Goal: Register for event/course

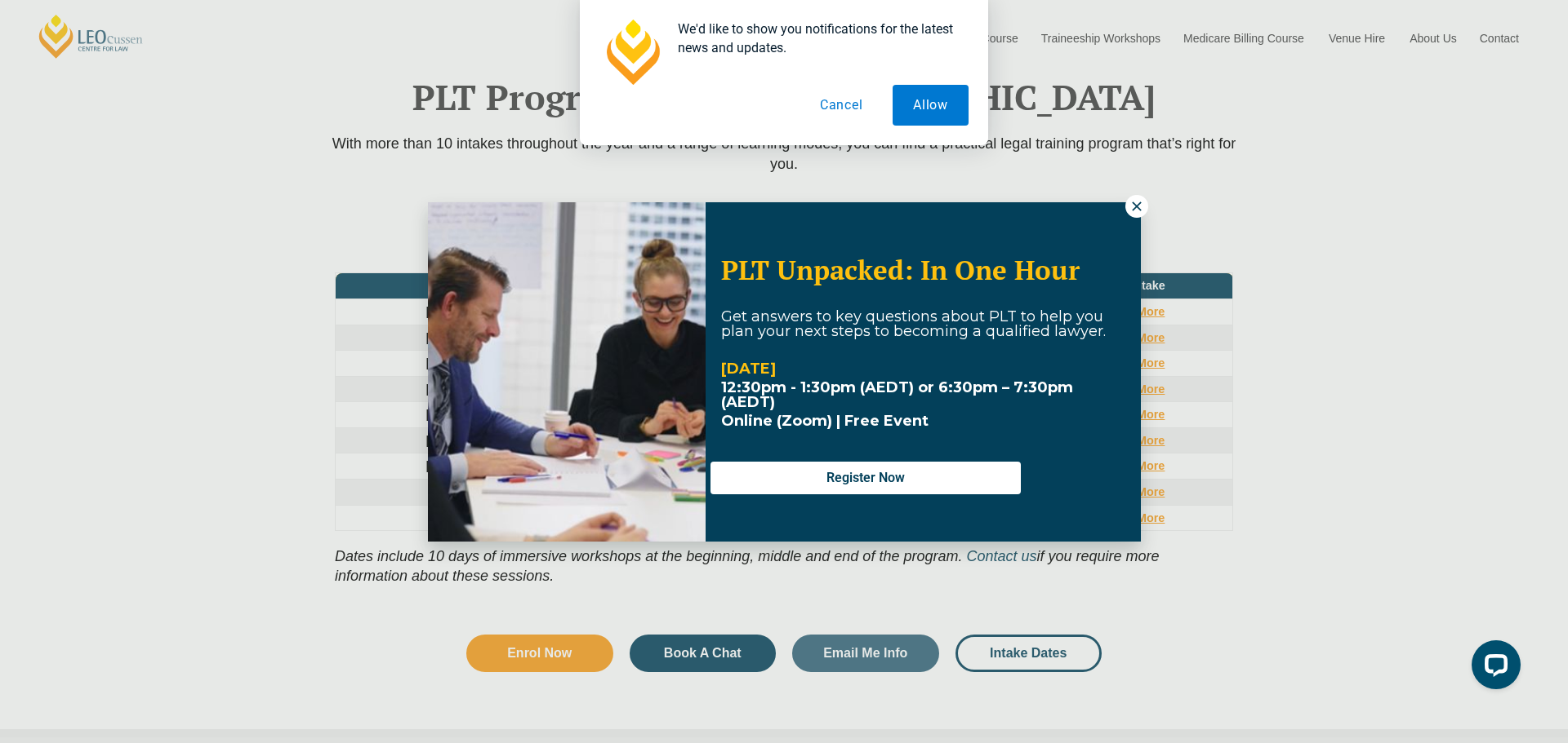
click at [1138, 202] on icon at bounding box center [1137, 206] width 15 height 15
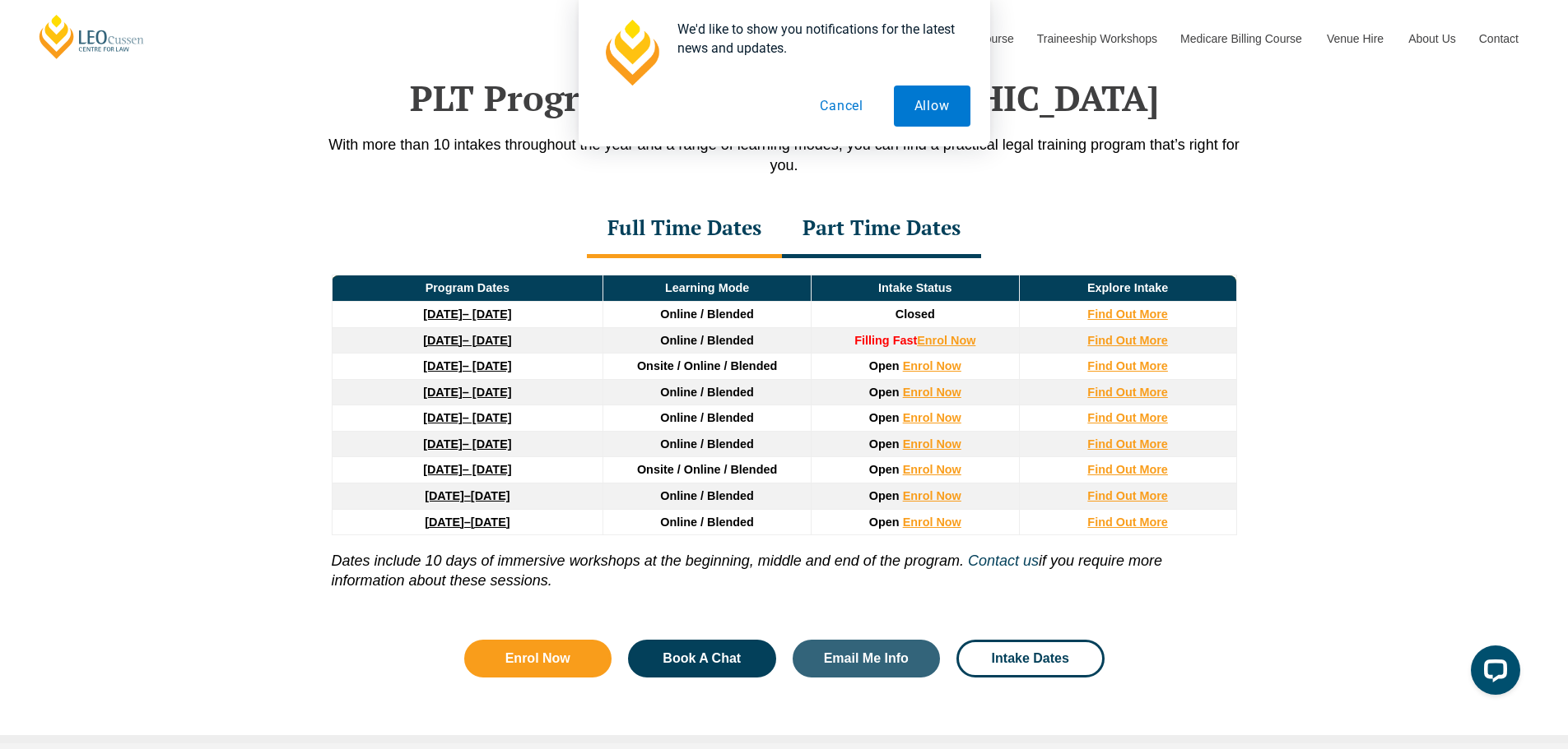
click at [836, 103] on button "Cancel" at bounding box center [841, 106] width 85 height 41
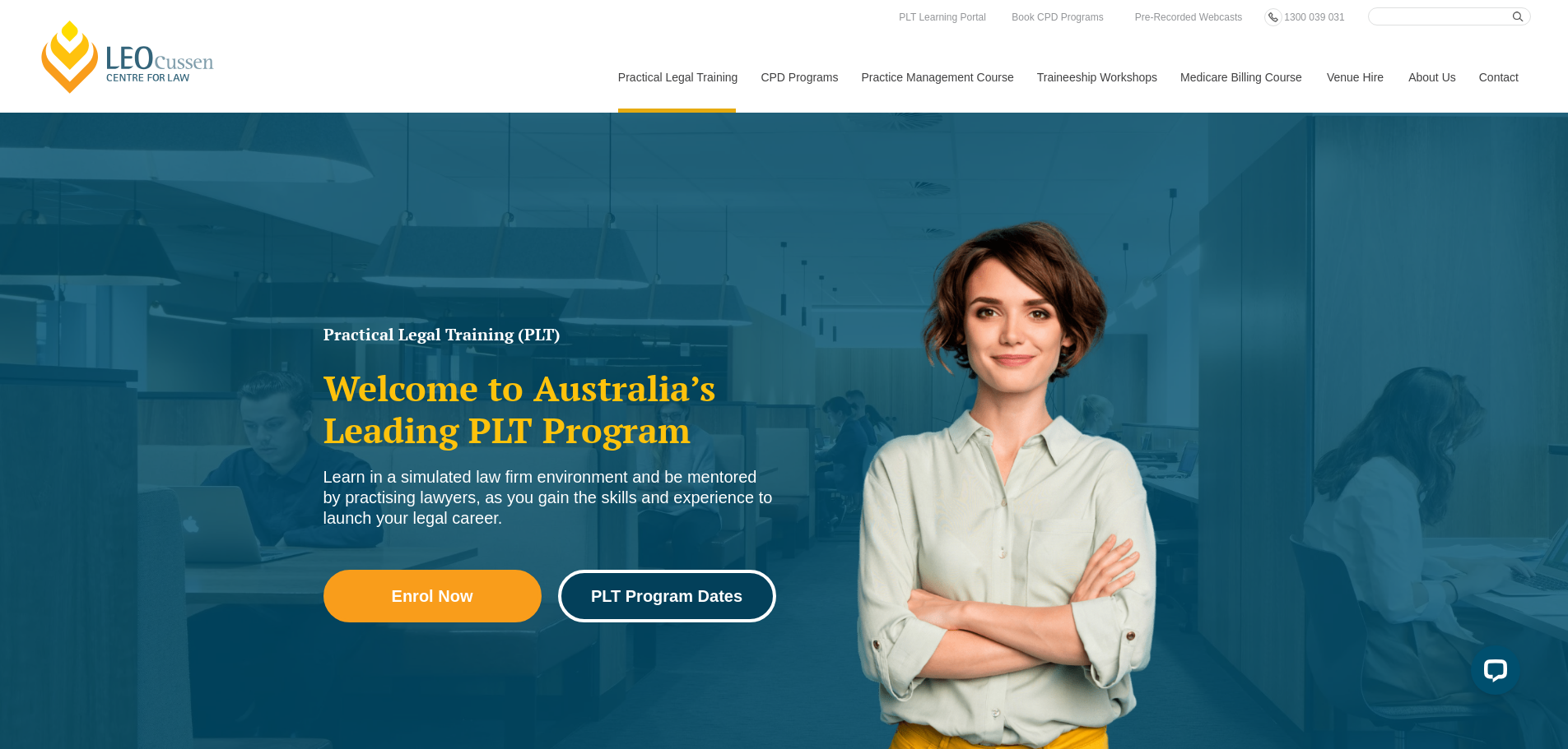
click at [640, 614] on link "PLT Program Dates" at bounding box center [667, 597] width 218 height 53
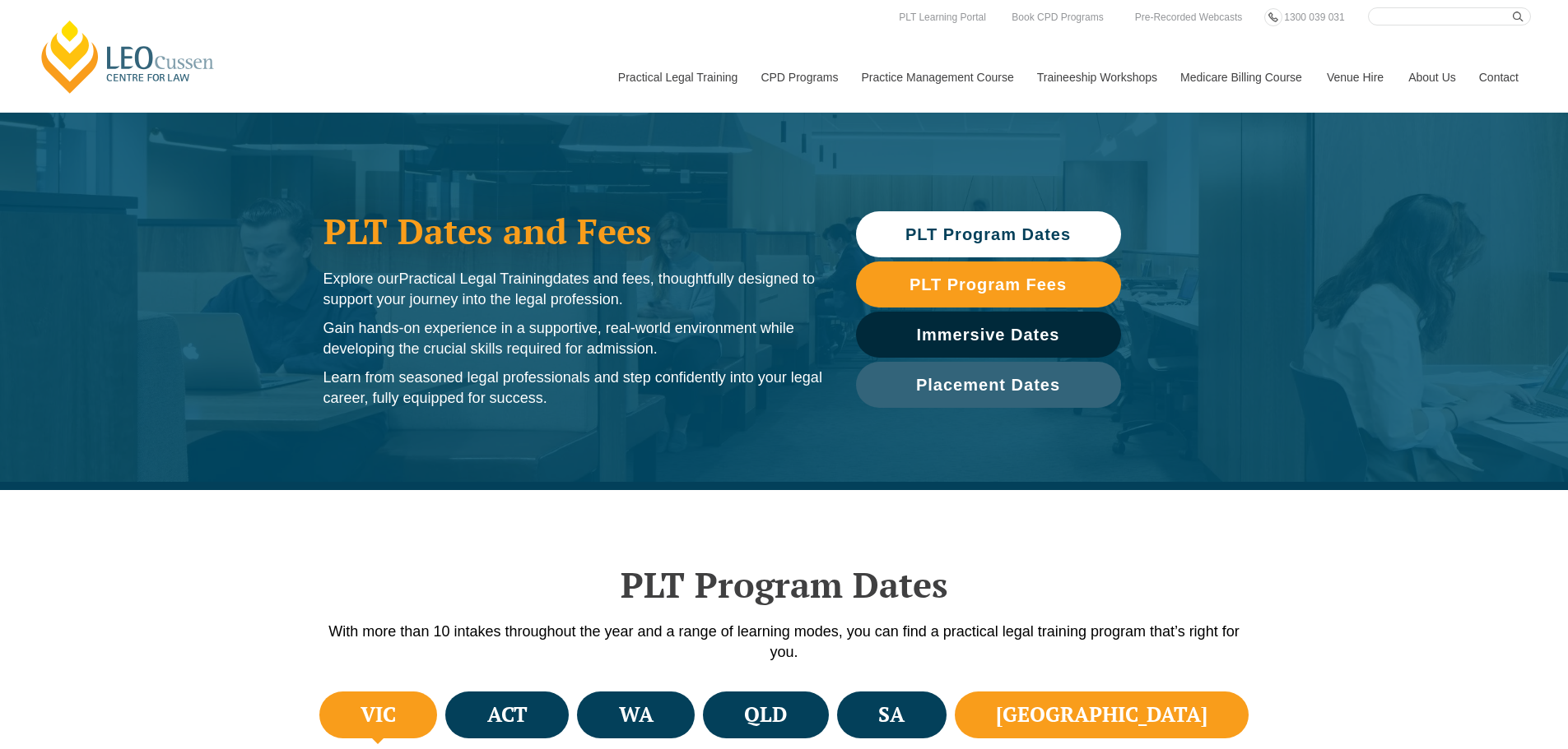
click at [1155, 697] on li "NSW" at bounding box center [1101, 715] width 295 height 47
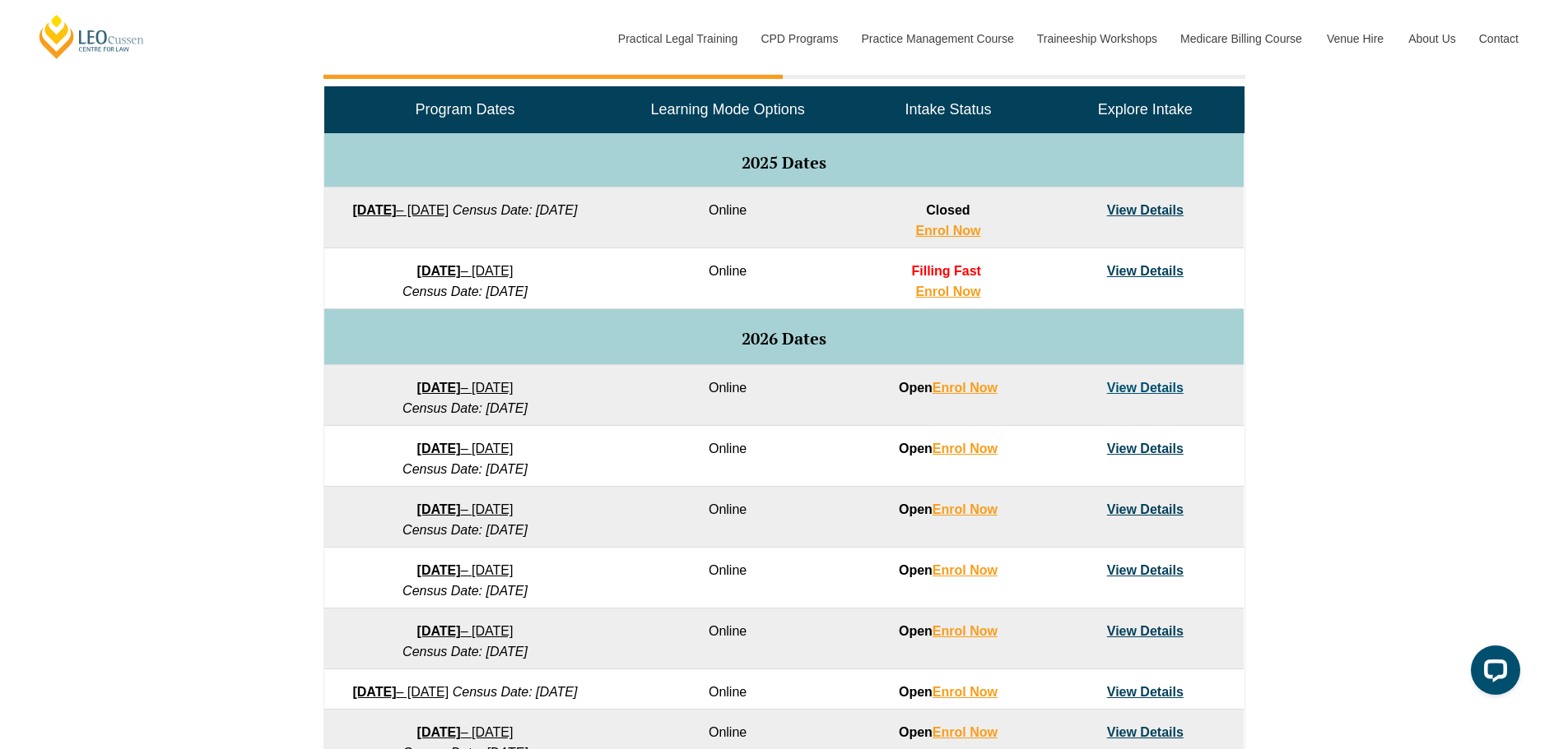
scroll to position [822, 0]
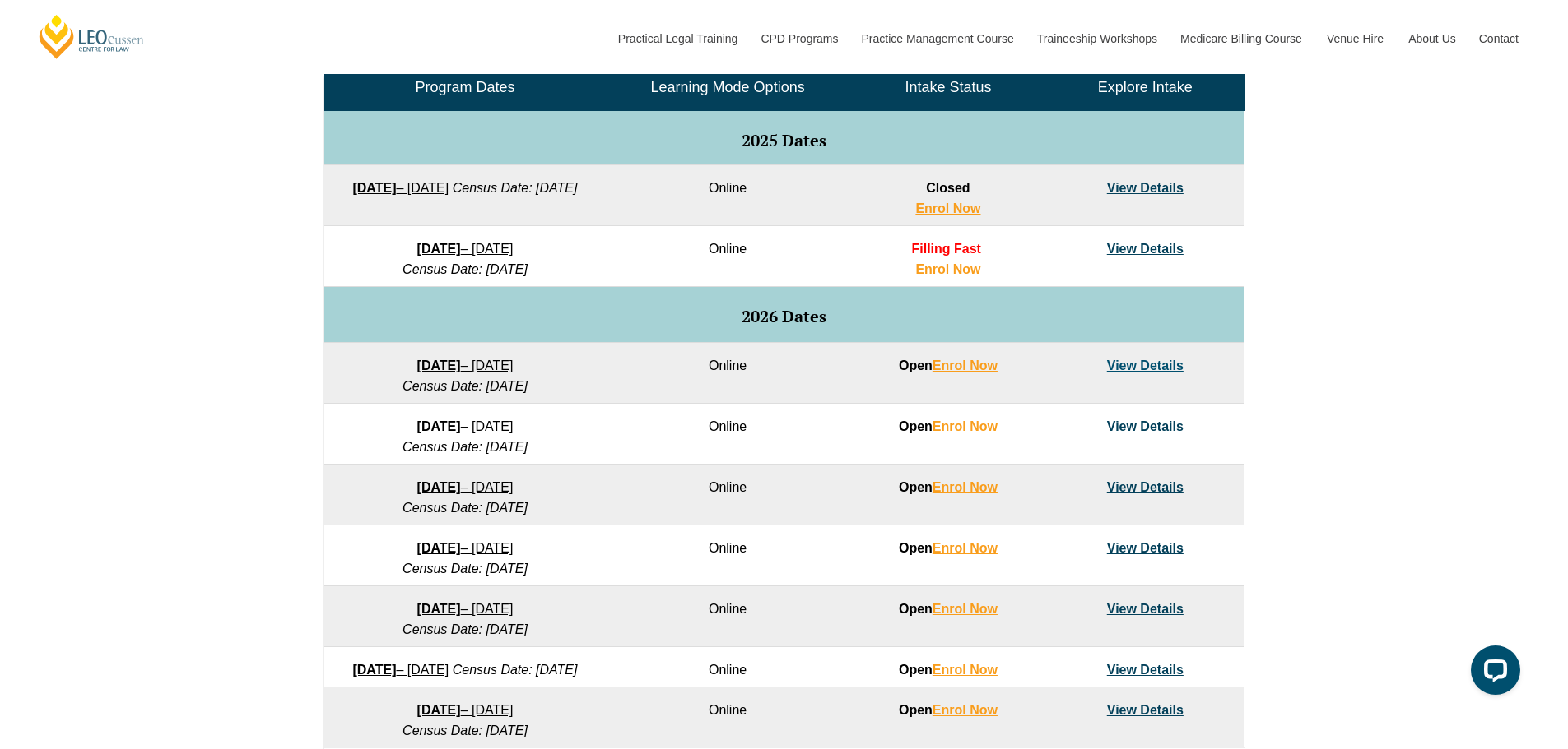
click at [1125, 547] on link "View Details" at bounding box center [1144, 548] width 76 height 14
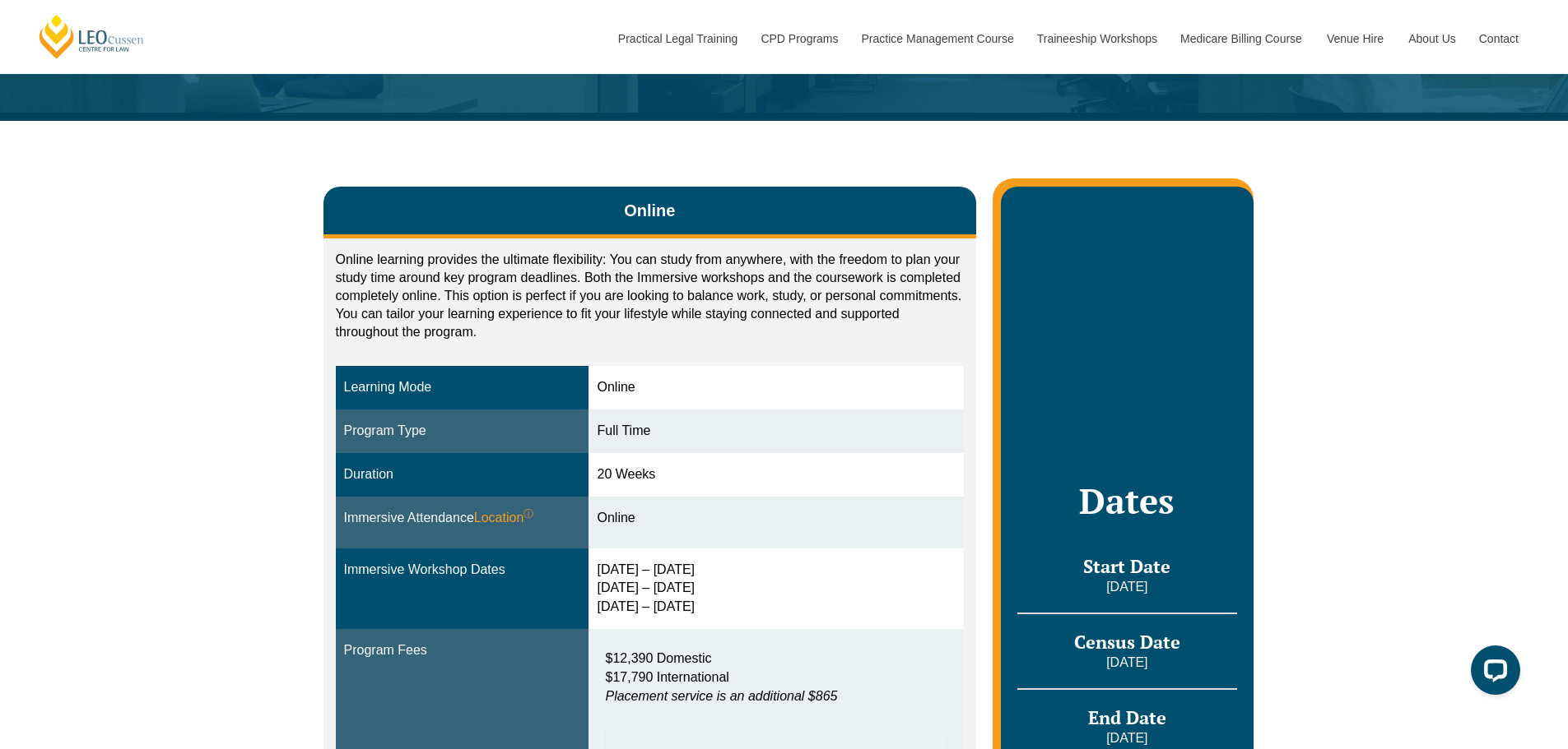
scroll to position [165, 0]
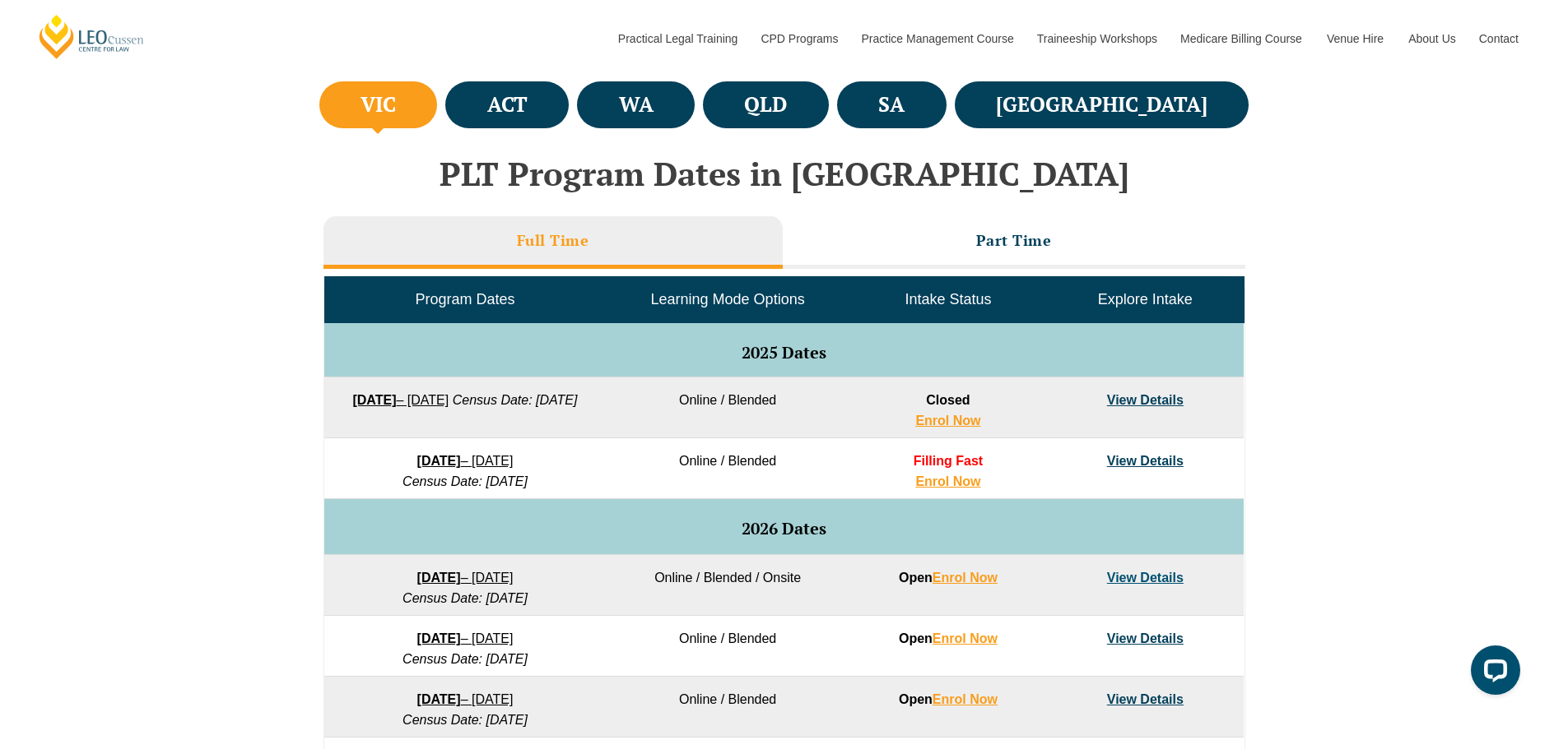
scroll to position [411, 0]
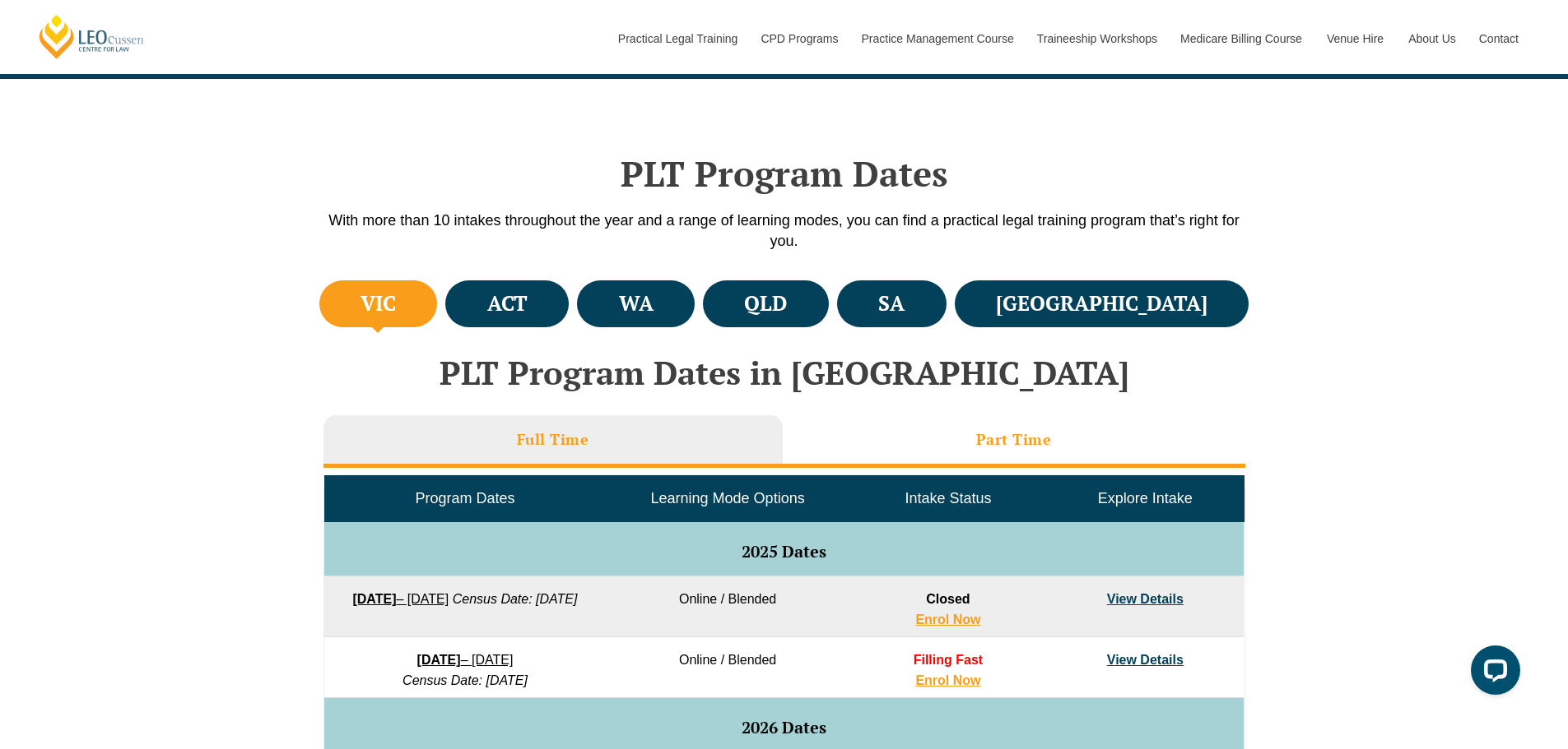
click at [971, 440] on li "Part Time" at bounding box center [1013, 442] width 462 height 53
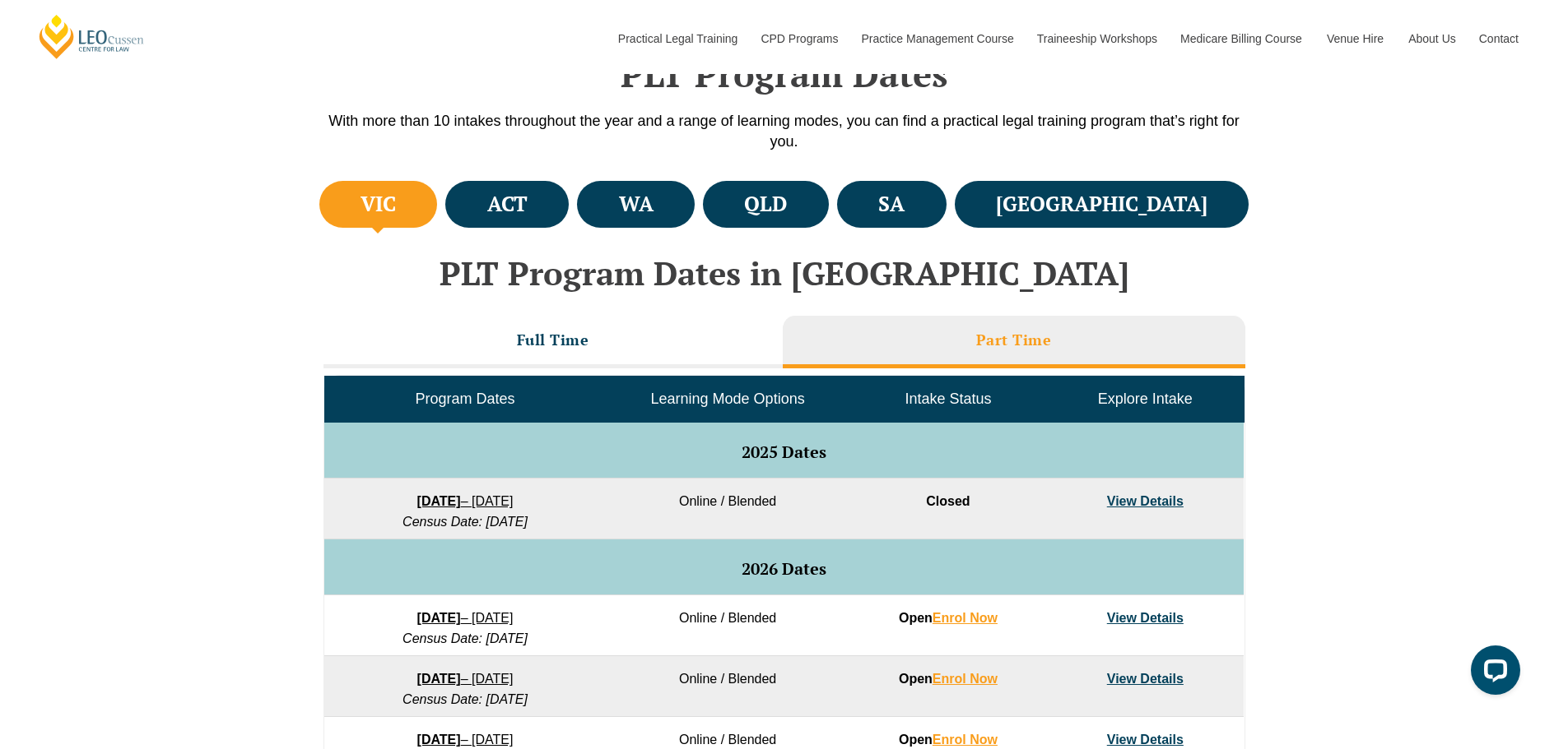
scroll to position [658, 0]
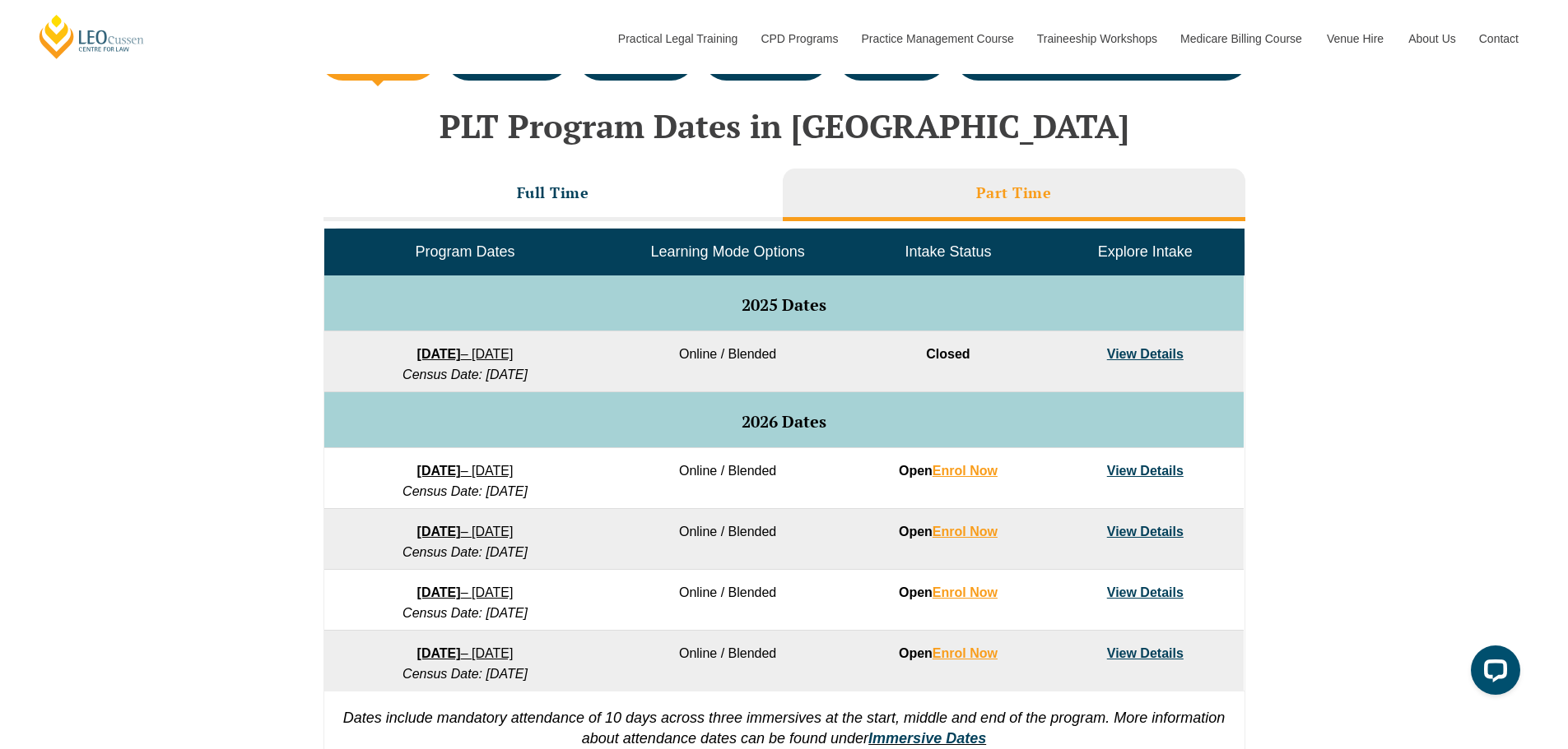
click at [1147, 527] on link "View Details" at bounding box center [1144, 532] width 76 height 14
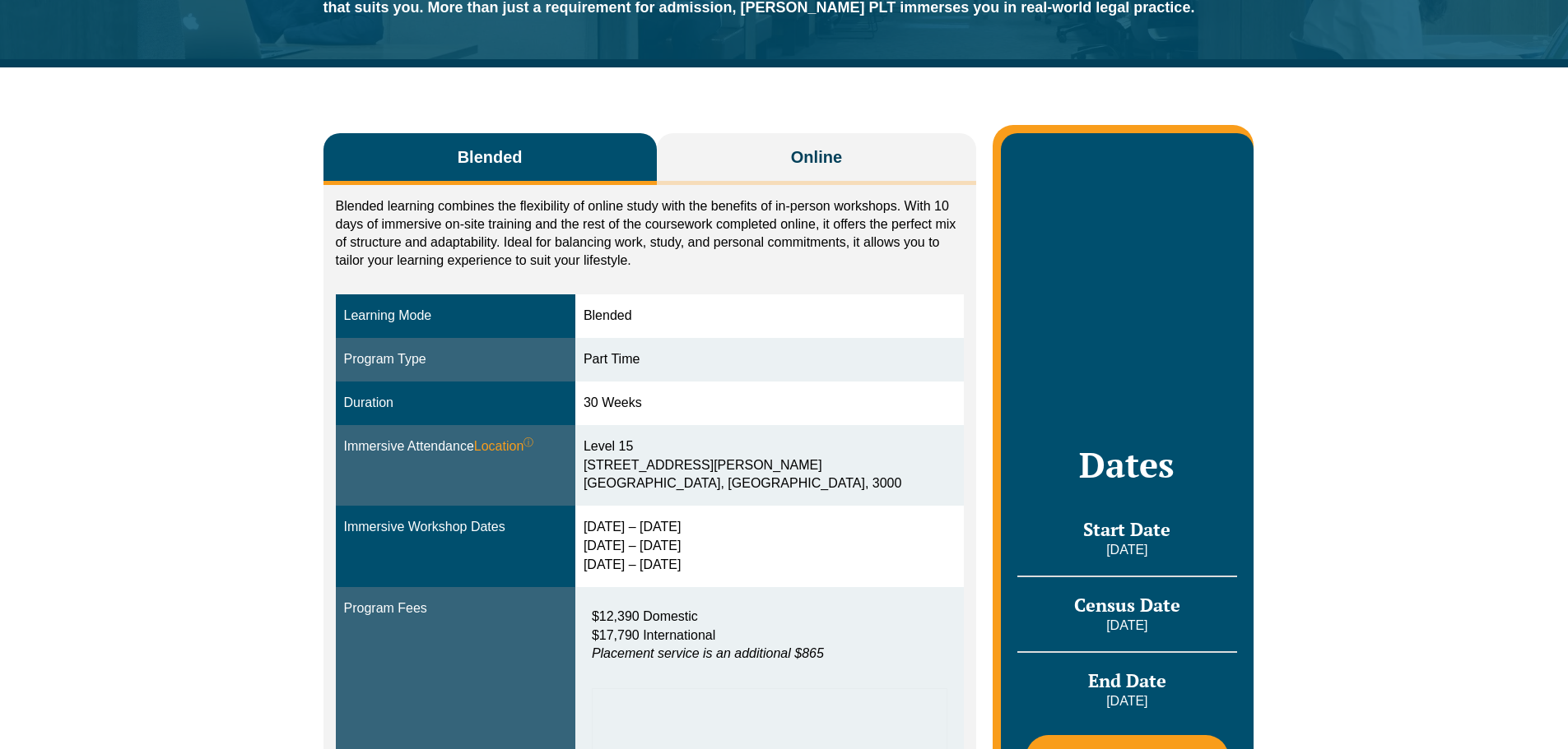
scroll to position [247, 0]
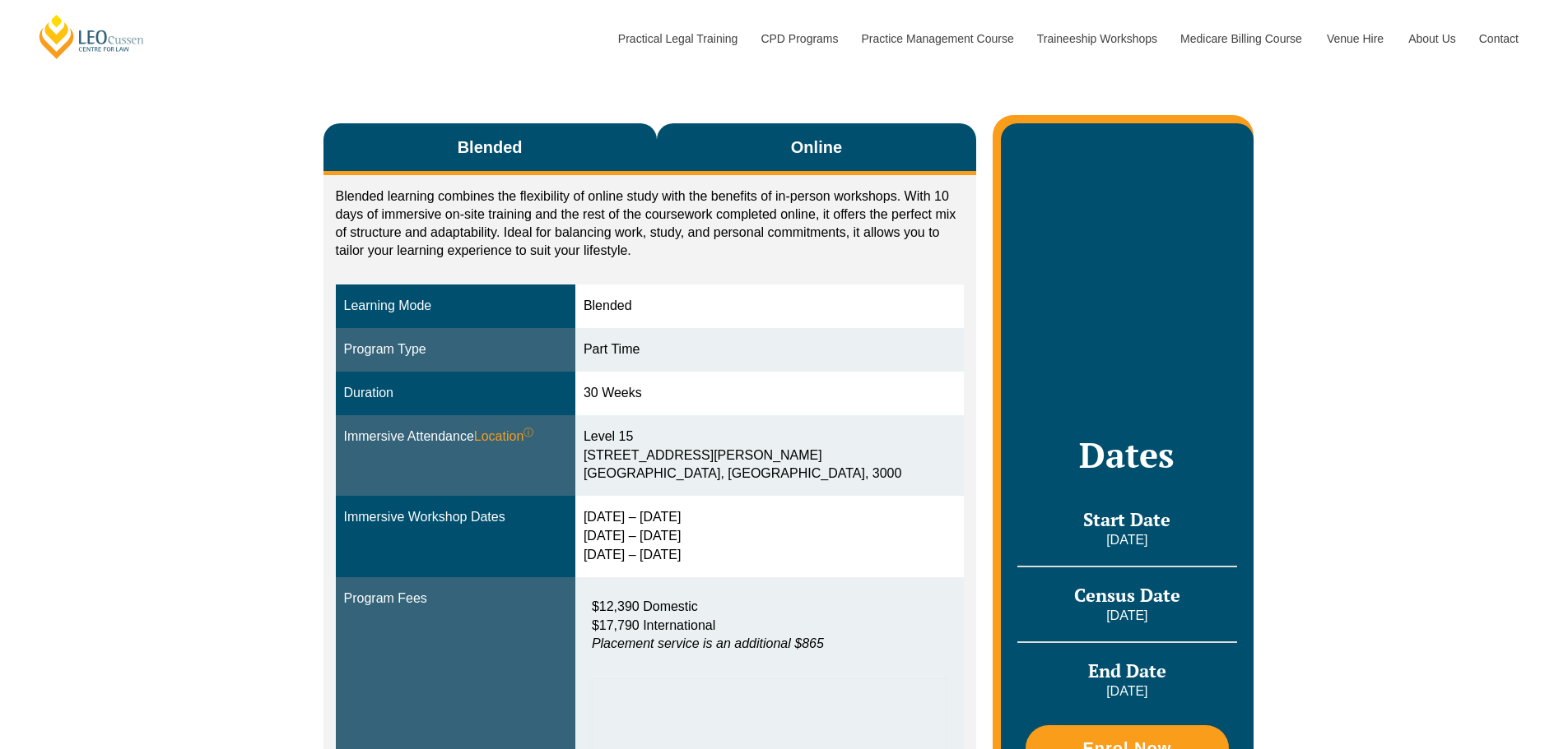
click at [749, 166] on button "Online" at bounding box center [817, 149] width 320 height 52
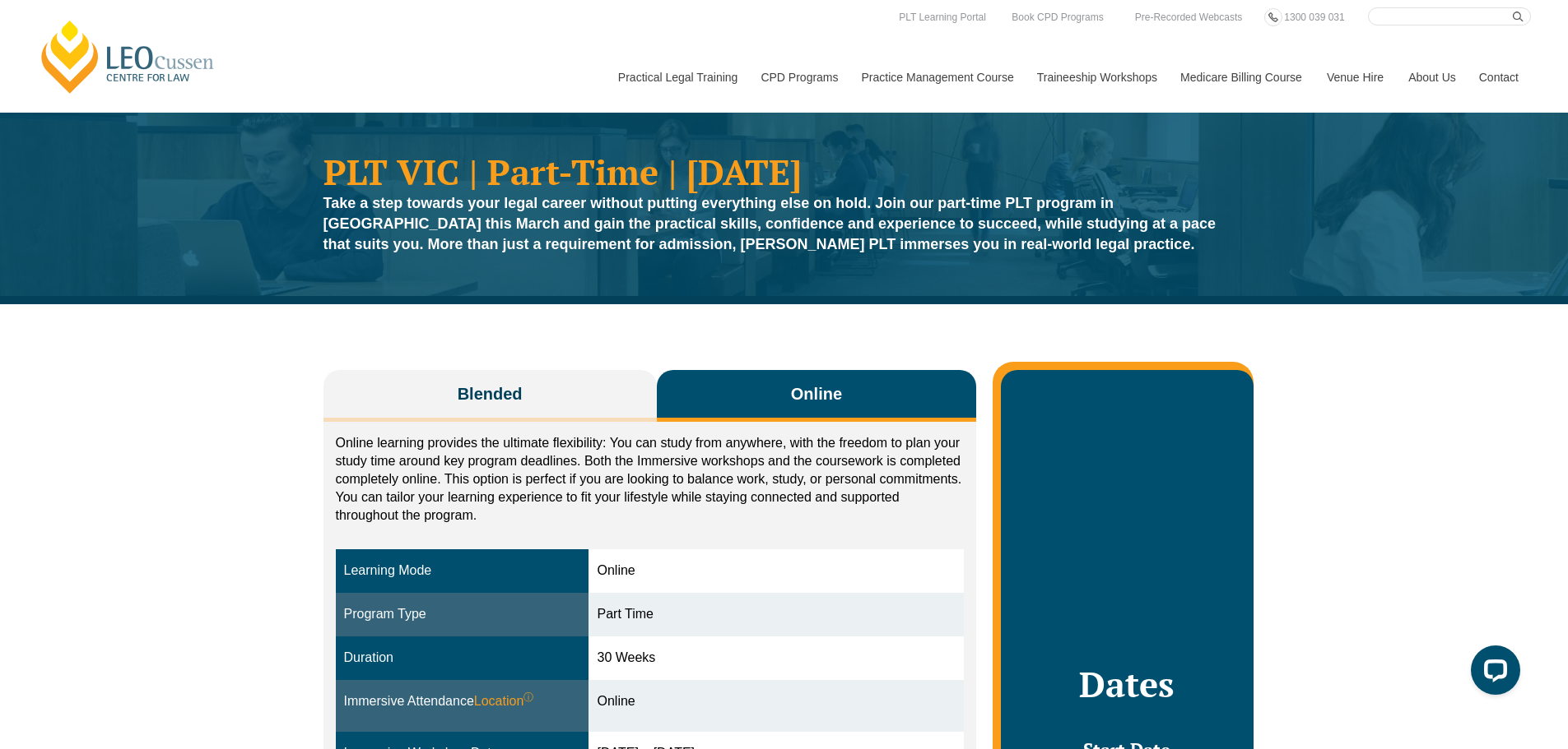
scroll to position [329, 0]
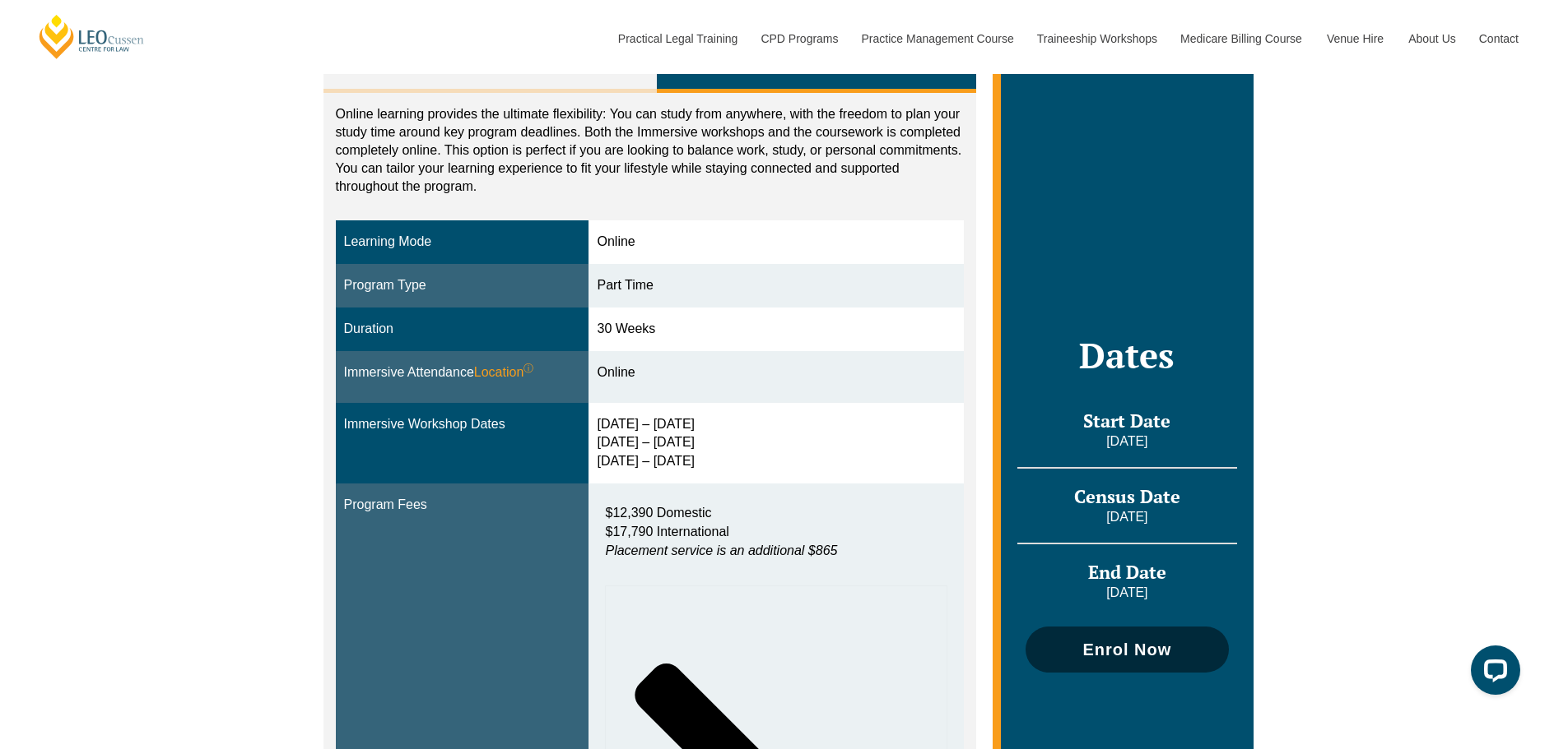
click at [1154, 645] on span "Enrol Now" at bounding box center [1127, 649] width 88 height 16
